Goal: Information Seeking & Learning: Learn about a topic

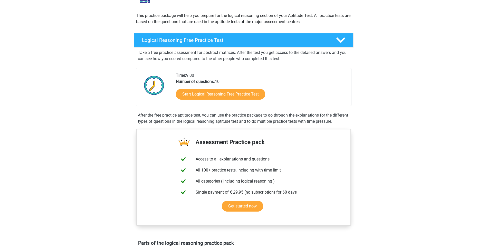
scroll to position [51, 0]
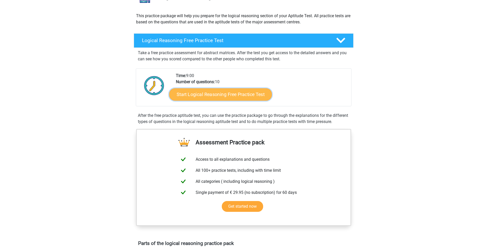
click at [230, 95] on link "Start Logical Reasoning Free Practice Test" at bounding box center [220, 94] width 103 height 12
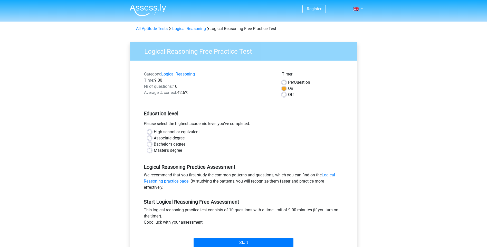
click at [154, 145] on label "Bachelor's degree" at bounding box center [170, 144] width 32 height 6
click at [151, 145] on input "Bachelor's degree" at bounding box center [150, 143] width 4 height 5
radio input "true"
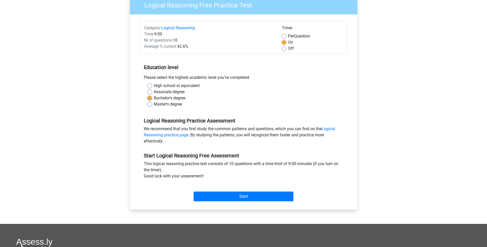
scroll to position [51, 0]
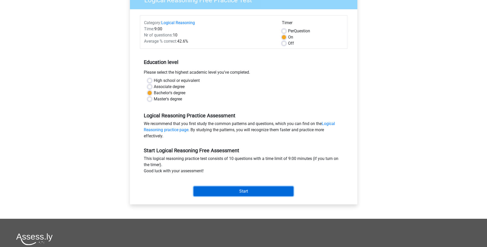
click at [238, 191] on input "Start" at bounding box center [244, 191] width 100 height 10
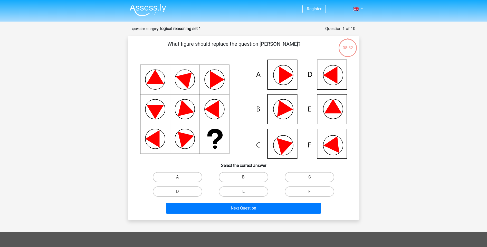
click at [237, 191] on label "E" at bounding box center [244, 191] width 50 height 10
click at [244, 192] on input "E" at bounding box center [245, 193] width 3 height 3
radio input "true"
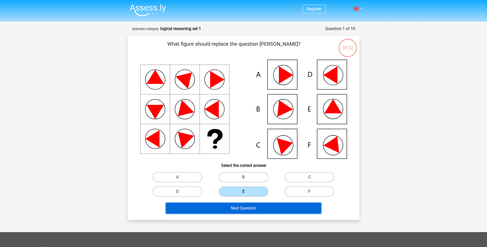
click at [244, 209] on button "Next Question" at bounding box center [243, 208] width 155 height 11
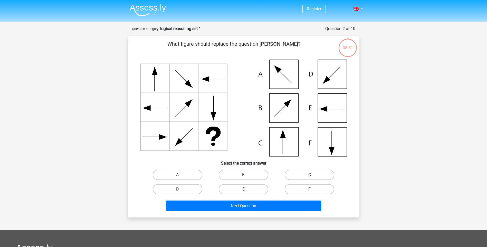
scroll to position [26, 0]
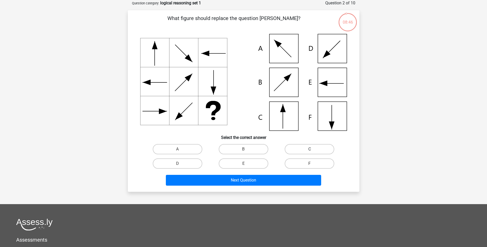
click at [306, 150] on label "C" at bounding box center [310, 149] width 50 height 10
click at [310, 150] on input "C" at bounding box center [311, 150] width 3 height 3
radio input "true"
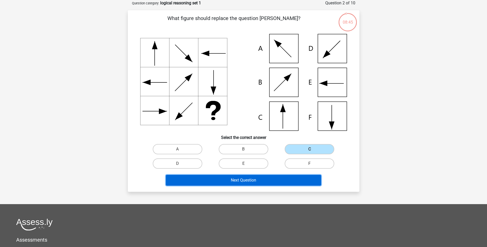
click at [264, 179] on button "Next Question" at bounding box center [243, 180] width 155 height 11
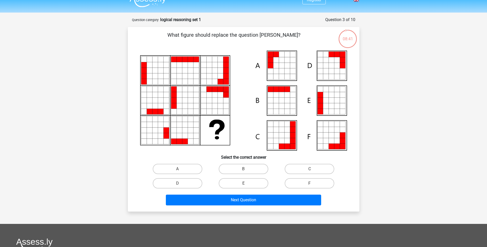
scroll to position [0, 0]
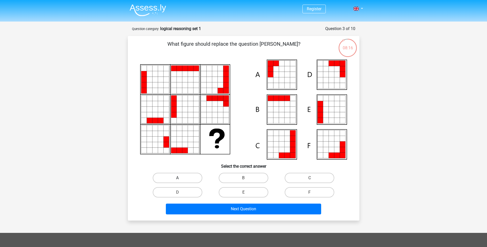
click at [178, 177] on label "A" at bounding box center [178, 178] width 50 height 10
click at [178, 178] on input "A" at bounding box center [179, 179] width 3 height 3
radio input "true"
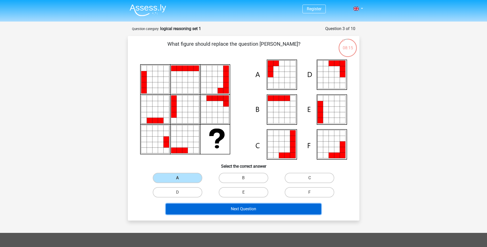
click at [231, 207] on button "Next Question" at bounding box center [243, 209] width 155 height 11
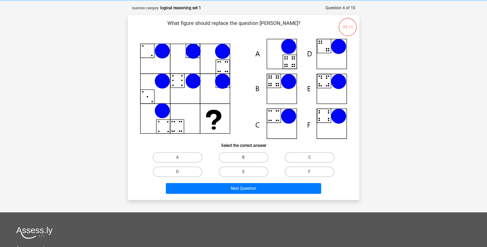
scroll to position [26, 0]
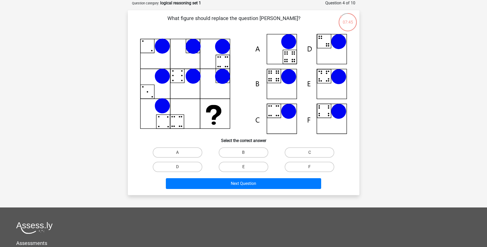
drag, startPoint x: 180, startPoint y: 106, endPoint x: 225, endPoint y: 131, distance: 51.6
click at [187, 113] on icon at bounding box center [243, 84] width 207 height 100
click at [241, 151] on label "B" at bounding box center [244, 152] width 50 height 10
click at [244, 153] on input "B" at bounding box center [245, 154] width 3 height 3
radio input "true"
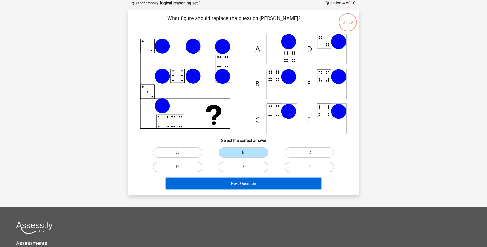
click at [251, 185] on button "Next Question" at bounding box center [243, 183] width 155 height 11
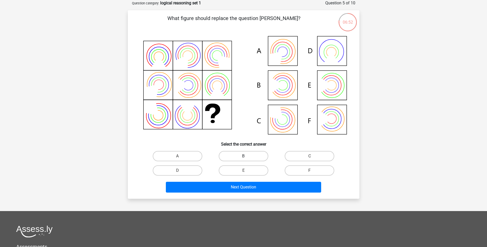
click at [239, 156] on label "B" at bounding box center [244, 156] width 50 height 10
click at [244, 156] on input "B" at bounding box center [245, 157] width 3 height 3
radio input "true"
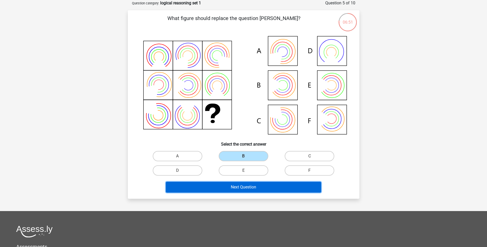
click at [251, 189] on button "Next Question" at bounding box center [243, 187] width 155 height 11
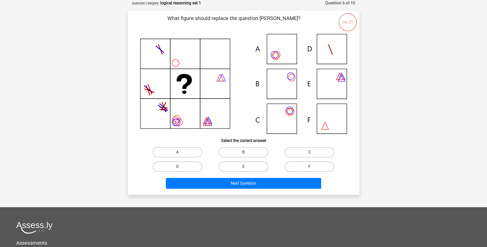
click at [304, 152] on label "C" at bounding box center [310, 152] width 50 height 10
click at [310, 152] on input "C" at bounding box center [311, 153] width 3 height 3
radio input "true"
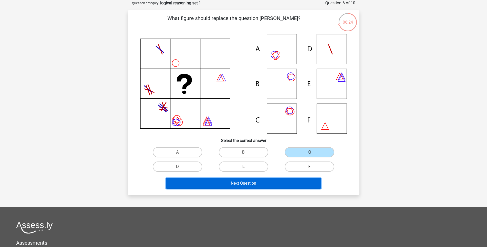
click at [273, 180] on button "Next Question" at bounding box center [243, 183] width 155 height 11
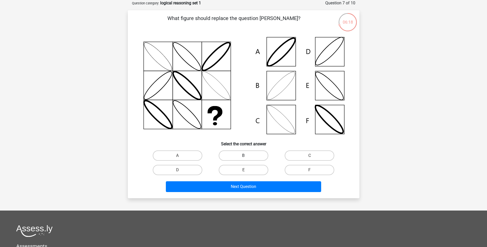
click at [240, 154] on label "B" at bounding box center [244, 156] width 50 height 10
click at [244, 156] on input "B" at bounding box center [245, 157] width 3 height 3
radio input "true"
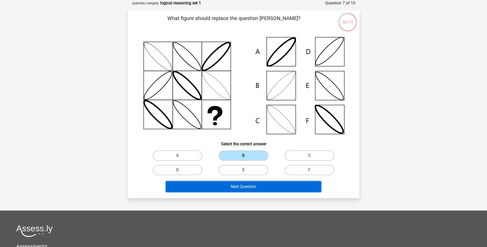
click at [267, 184] on button "Next Question" at bounding box center [243, 186] width 155 height 11
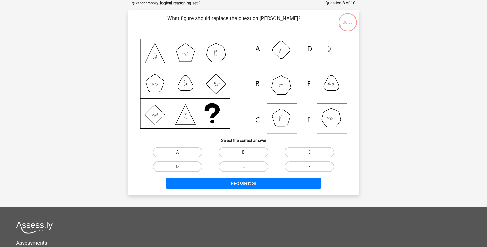
click at [249, 150] on label "B" at bounding box center [244, 152] width 50 height 10
click at [247, 152] on input "B" at bounding box center [245, 153] width 3 height 3
radio input "true"
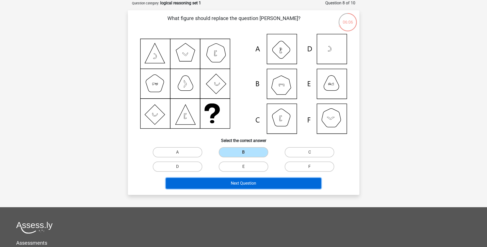
click at [253, 182] on button "Next Question" at bounding box center [243, 183] width 155 height 11
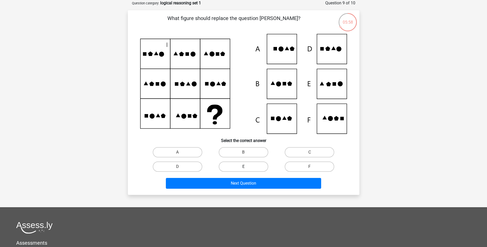
click at [250, 166] on label "E" at bounding box center [244, 167] width 50 height 10
click at [247, 167] on input "E" at bounding box center [245, 168] width 3 height 3
radio input "true"
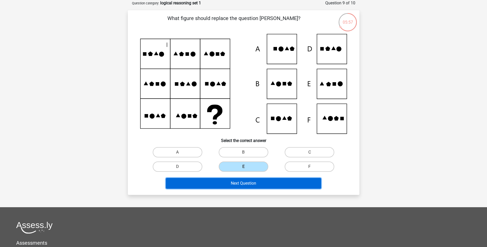
click at [252, 185] on button "Next Question" at bounding box center [243, 183] width 155 height 11
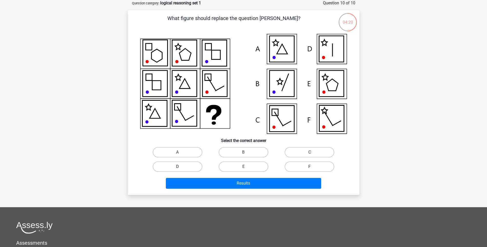
click at [183, 165] on label "D" at bounding box center [178, 167] width 50 height 10
click at [181, 167] on input "D" at bounding box center [179, 168] width 3 height 3
radio input "true"
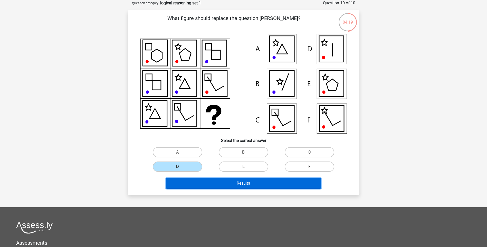
click at [242, 186] on button "Results" at bounding box center [243, 183] width 155 height 11
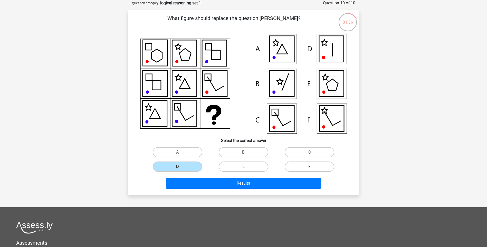
drag, startPoint x: 242, startPoint y: 186, endPoint x: 309, endPoint y: 153, distance: 74.7
click at [309, 153] on label "C" at bounding box center [310, 152] width 50 height 10
click at [310, 153] on input "C" at bounding box center [311, 153] width 3 height 3
radio input "true"
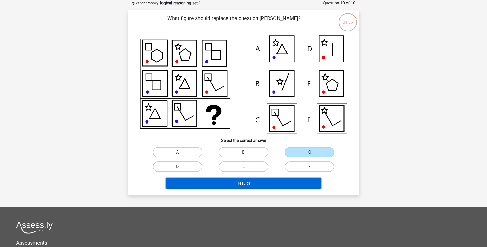
click at [259, 181] on button "Results" at bounding box center [243, 183] width 155 height 11
click at [248, 181] on button "Results" at bounding box center [243, 183] width 155 height 11
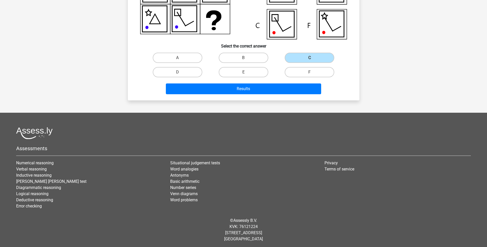
scroll to position [122, 0]
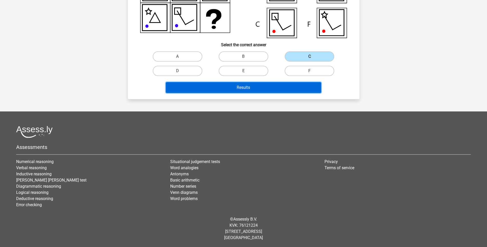
click at [246, 86] on button "Results" at bounding box center [243, 87] width 155 height 11
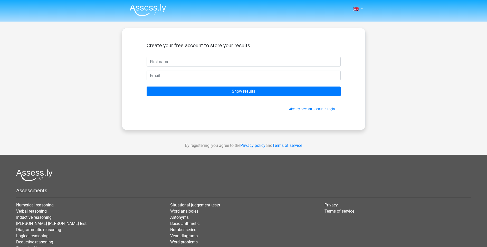
click at [218, 61] on input "text" at bounding box center [244, 62] width 194 height 10
type input "Miriam"
click at [199, 74] on input "email" at bounding box center [244, 76] width 194 height 10
type input "catjau@hotmail.com"
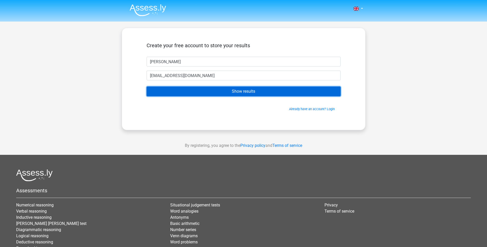
click at [254, 92] on input "Show results" at bounding box center [244, 92] width 194 height 10
drag, startPoint x: 253, startPoint y: 92, endPoint x: 250, endPoint y: 95, distance: 4.0
click at [250, 95] on input "Show results" at bounding box center [244, 92] width 194 height 10
click at [249, 94] on input "Show results" at bounding box center [244, 92] width 194 height 10
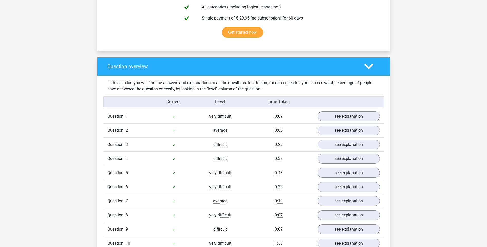
scroll to position [334, 0]
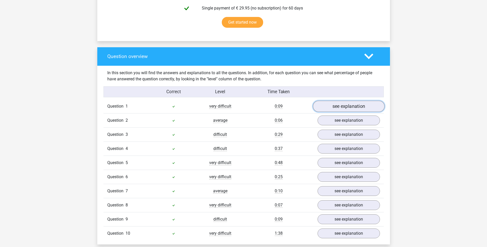
click at [345, 109] on link "see explanation" at bounding box center [349, 106] width 72 height 11
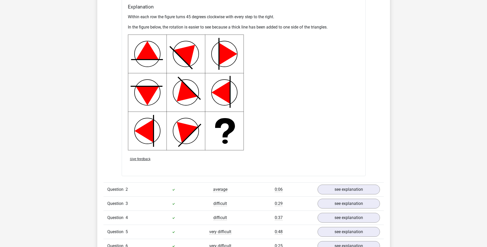
scroll to position [694, 0]
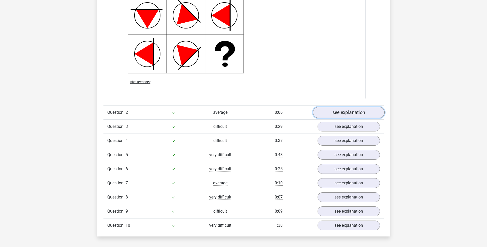
click at [348, 114] on link "see explanation" at bounding box center [349, 112] width 72 height 11
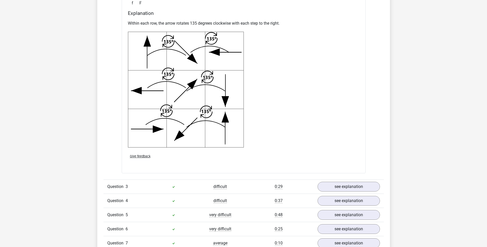
scroll to position [1002, 0]
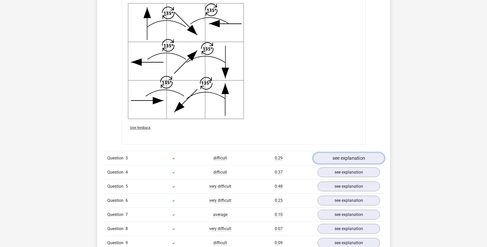
click at [367, 158] on link "see explanation" at bounding box center [349, 158] width 72 height 11
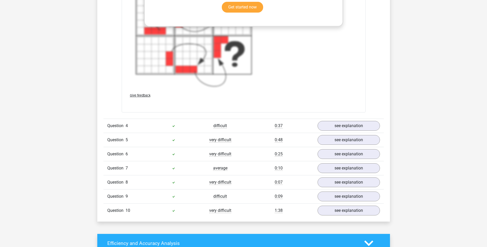
scroll to position [1439, 0]
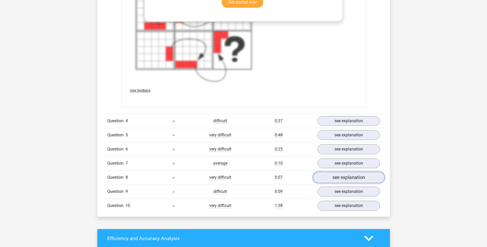
click at [359, 179] on link "see explanation" at bounding box center [349, 177] width 72 height 11
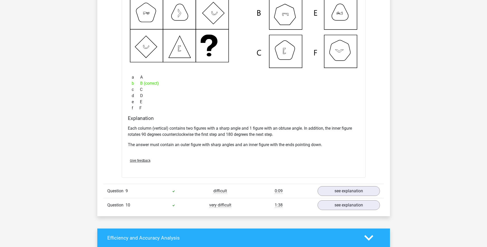
scroll to position [1721, 0]
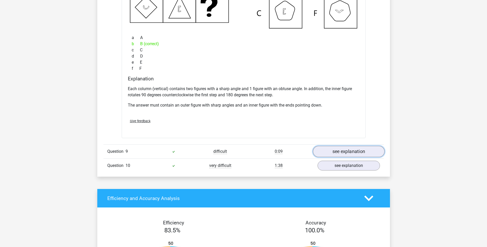
click at [354, 154] on link "see explanation" at bounding box center [349, 151] width 72 height 11
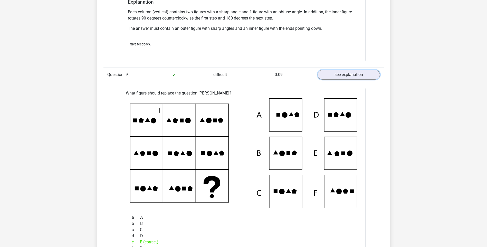
scroll to position [1798, 0]
click at [360, 75] on link "see explanation" at bounding box center [349, 74] width 72 height 11
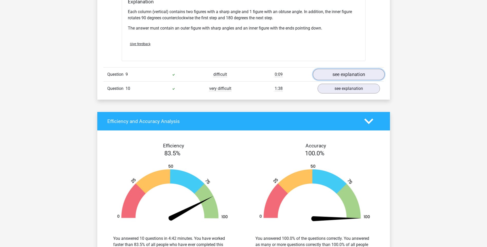
click at [359, 76] on link "see explanation" at bounding box center [349, 74] width 72 height 11
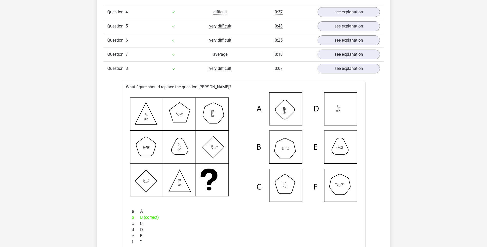
scroll to position [1474, 0]
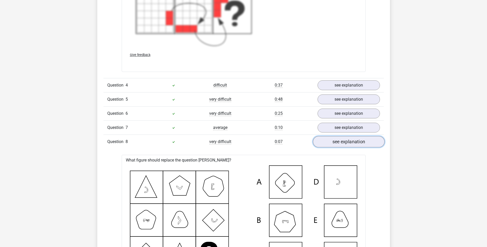
click at [367, 144] on link "see explanation" at bounding box center [349, 141] width 72 height 11
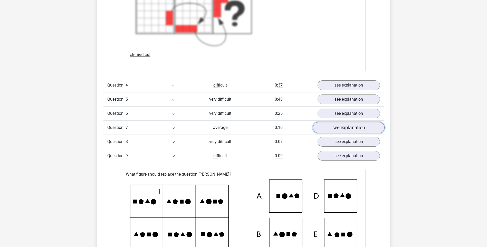
click at [363, 127] on link "see explanation" at bounding box center [349, 127] width 72 height 11
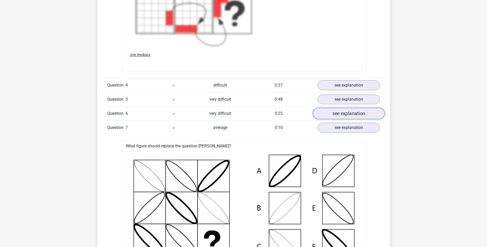
click at [365, 110] on link "see explanation" at bounding box center [349, 113] width 72 height 11
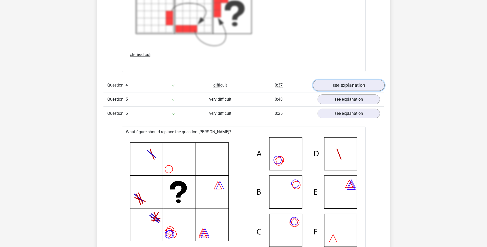
click at [350, 87] on link "see explanation" at bounding box center [349, 85] width 72 height 11
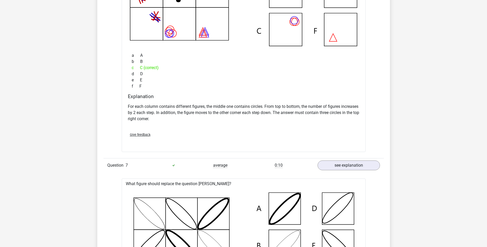
scroll to position [1911, 0]
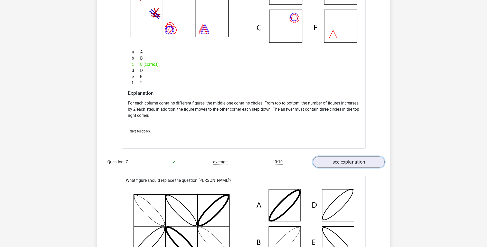
click at [349, 162] on link "see explanation" at bounding box center [349, 161] width 72 height 11
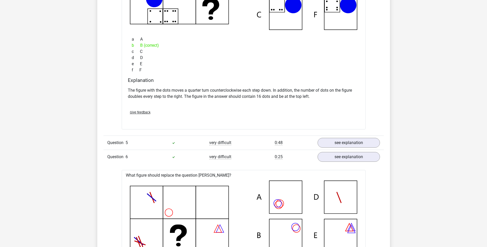
scroll to position [1654, 0]
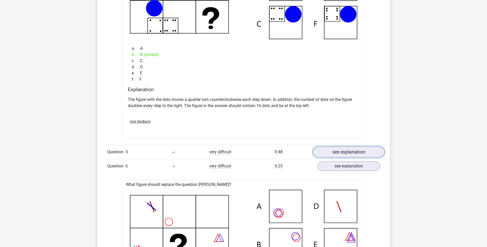
click at [356, 152] on link "see explanation" at bounding box center [349, 151] width 72 height 11
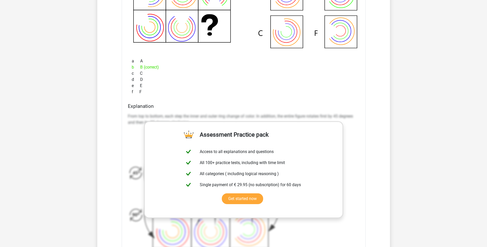
scroll to position [1911, 0]
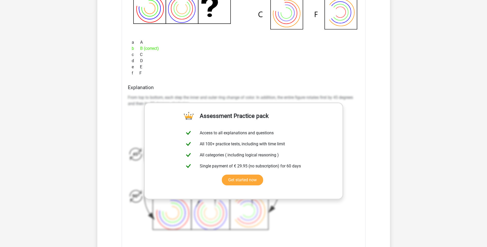
click at [353, 170] on div "From top to bottom, each step the inner and outer ring change of color. In addi…" at bounding box center [244, 165] width 232 height 146
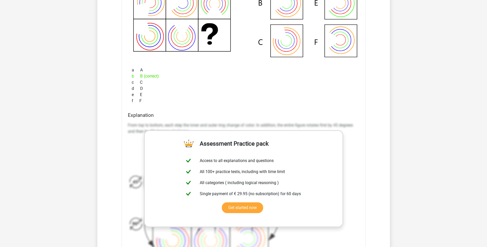
scroll to position [1860, 0]
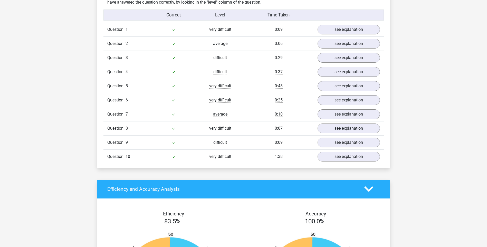
scroll to position [462, 0]
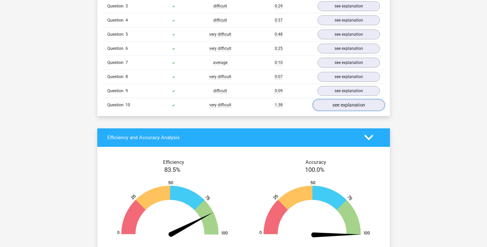
click at [359, 106] on link "see explanation" at bounding box center [349, 104] width 72 height 11
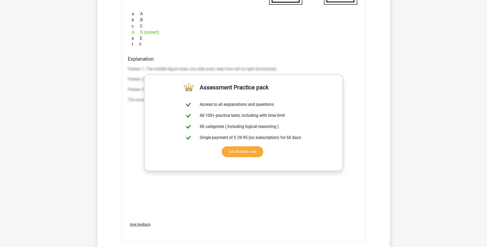
scroll to position [745, 0]
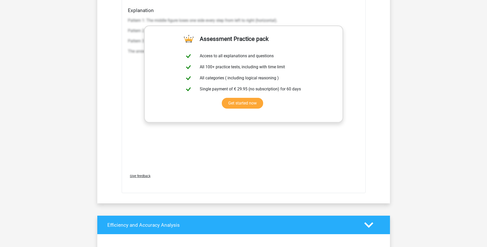
click at [342, 164] on div "Pattern 1: The middle figure loses one side every step from left to right (hori…" at bounding box center [244, 92] width 232 height 154
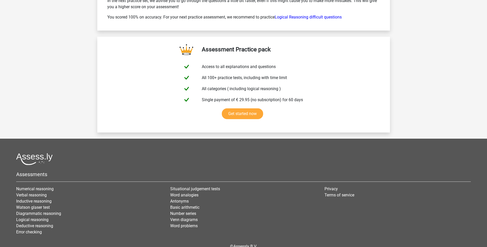
scroll to position [1207, 0]
